Goal: Navigation & Orientation: Find specific page/section

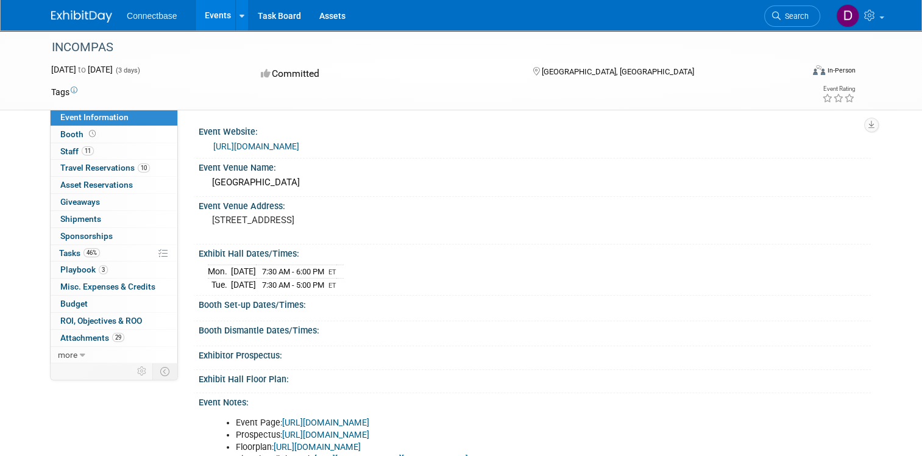
click at [210, 16] on link "Events" at bounding box center [218, 15] width 44 height 30
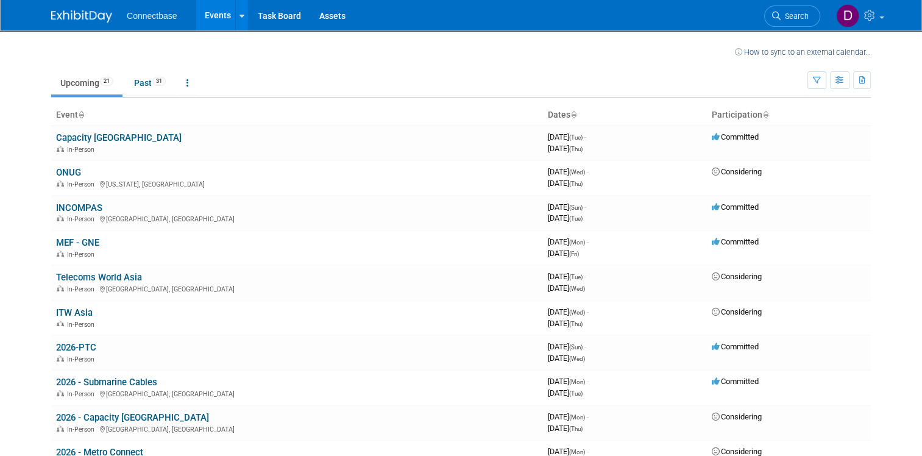
click at [105, 138] on link "Capacity [GEOGRAPHIC_DATA]" at bounding box center [119, 137] width 126 height 11
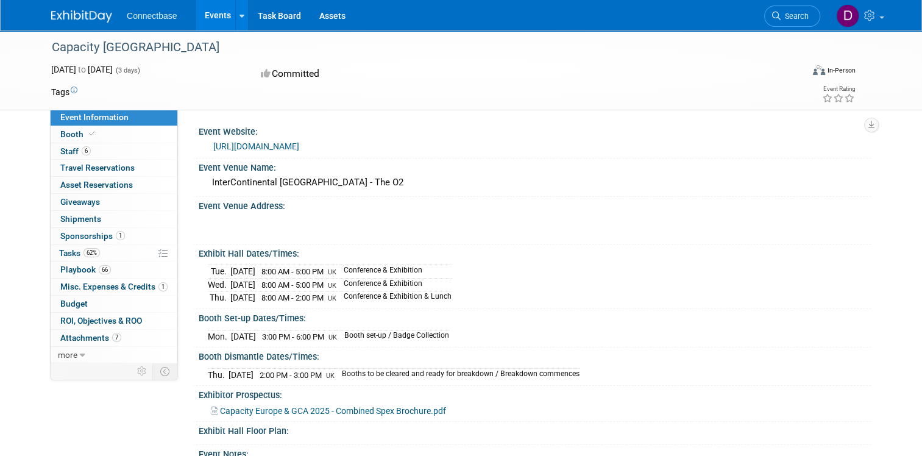
click at [210, 9] on link "Events" at bounding box center [218, 15] width 44 height 30
